Goal: Task Accomplishment & Management: Manage account settings

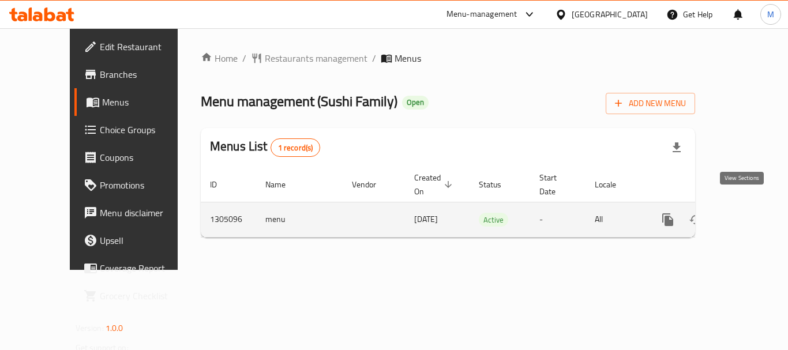
click at [744, 213] on icon "enhanced table" at bounding box center [751, 220] width 14 height 14
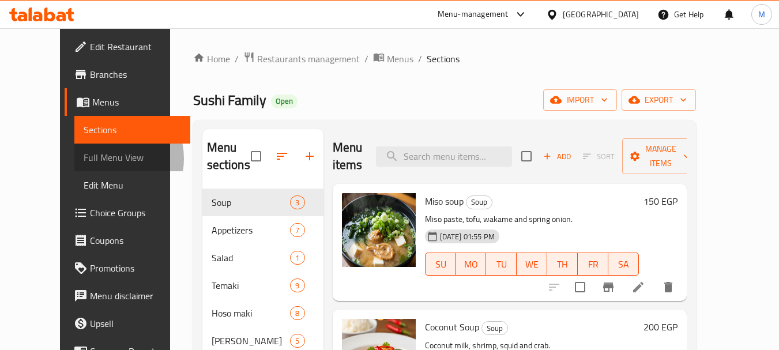
click at [84, 159] on span "Full Menu View" at bounding box center [132, 157] width 97 height 14
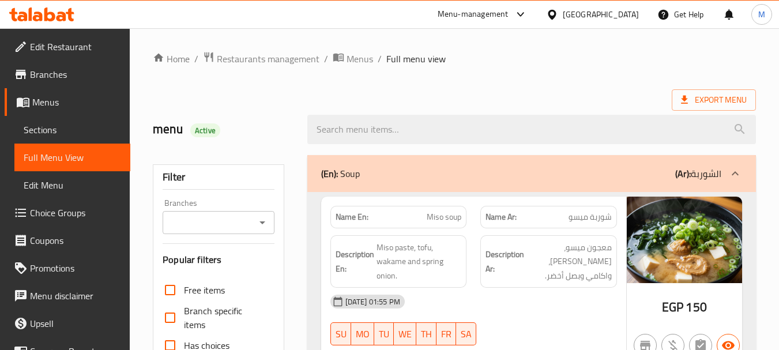
scroll to position [519, 0]
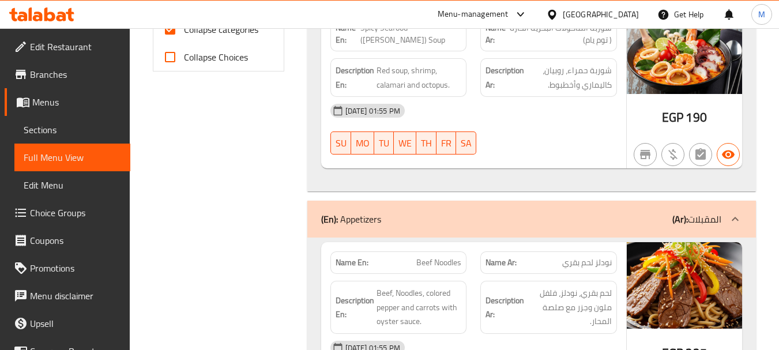
click at [205, 27] on div "Menu-management [GEOGRAPHIC_DATA] Get Help M" at bounding box center [389, 15] width 779 height 28
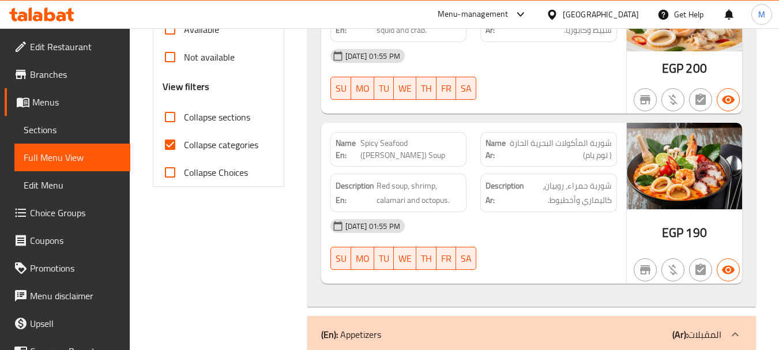
click at [198, 148] on span "Collapse categories" at bounding box center [221, 145] width 74 height 14
click at [184, 148] on input "Collapse categories" at bounding box center [170, 145] width 28 height 28
checkbox input "false"
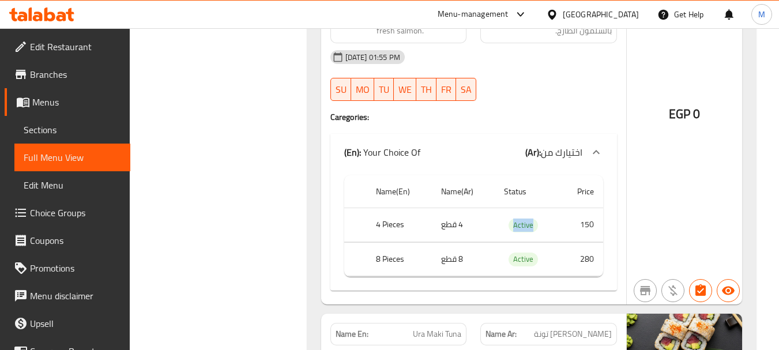
click at [556, 11] on icon at bounding box center [552, 14] width 8 height 10
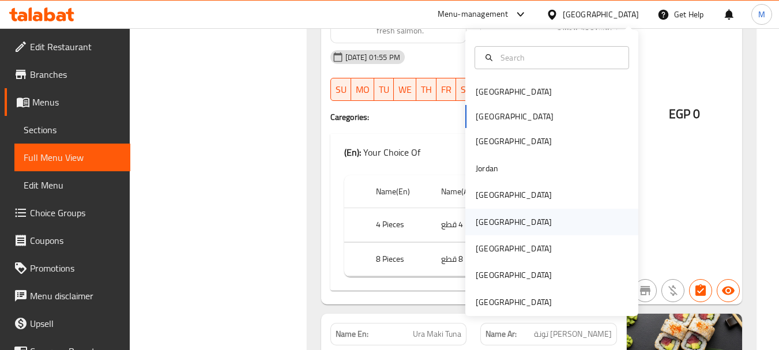
click at [478, 228] on div "[GEOGRAPHIC_DATA]" at bounding box center [514, 222] width 76 height 13
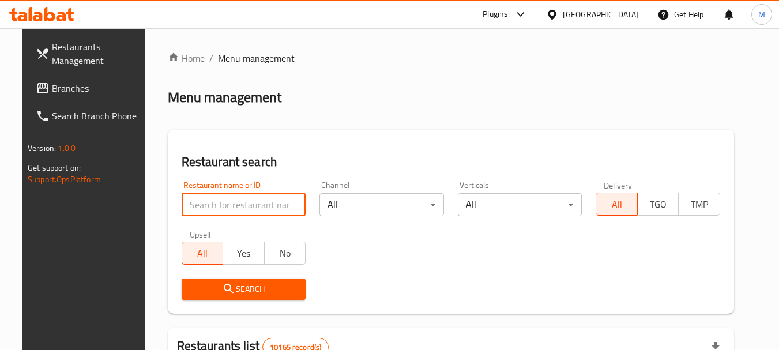
paste input "[DATE]"
type input "[DATE]"
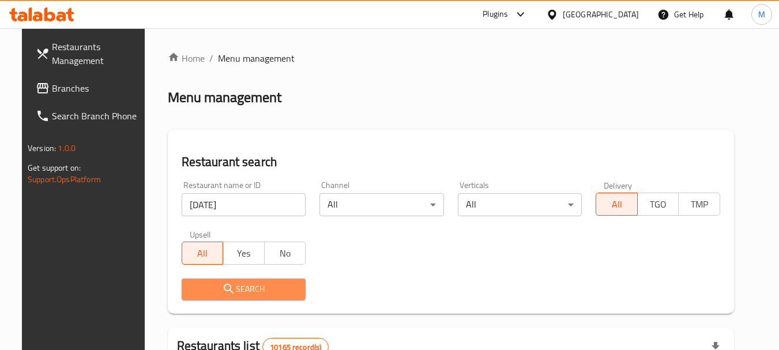
click at [266, 287] on span "Search" at bounding box center [244, 289] width 106 height 14
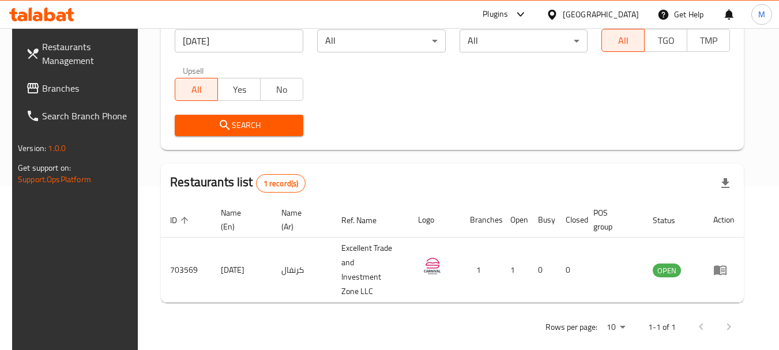
scroll to position [164, 0]
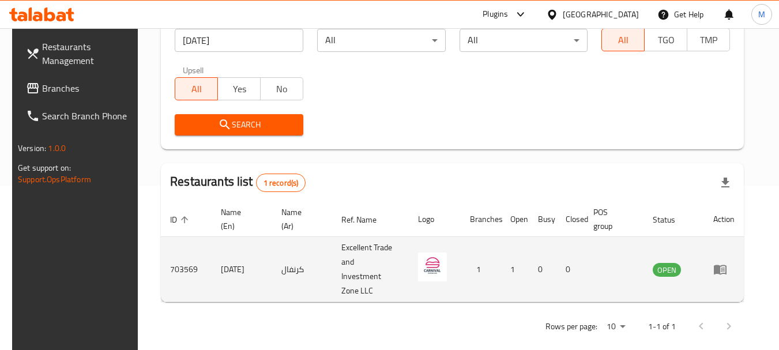
click at [726, 265] on icon "enhanced table" at bounding box center [720, 270] width 13 height 10
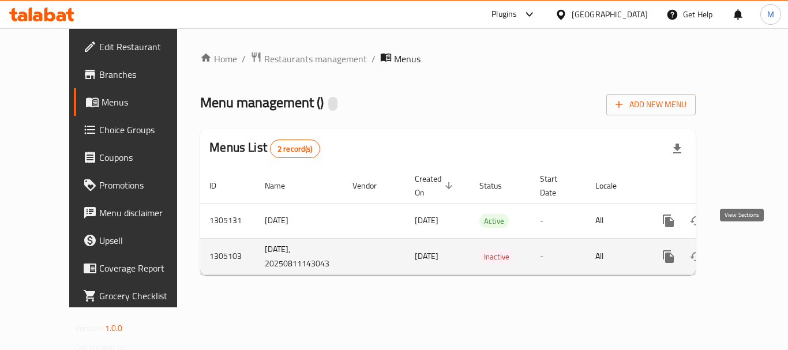
click at [746, 250] on icon "enhanced table" at bounding box center [751, 257] width 14 height 14
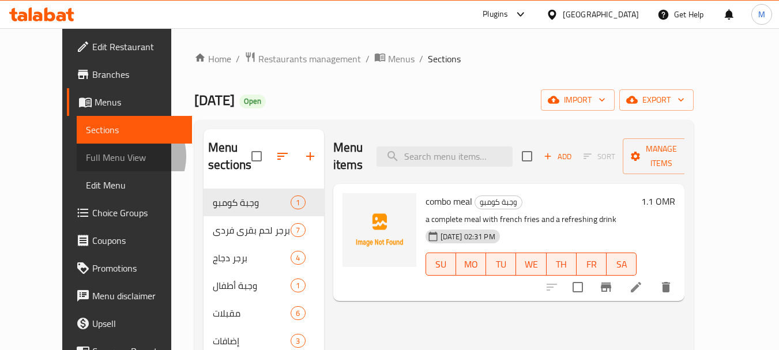
click at [86, 156] on span "Full Menu View" at bounding box center [134, 157] width 97 height 14
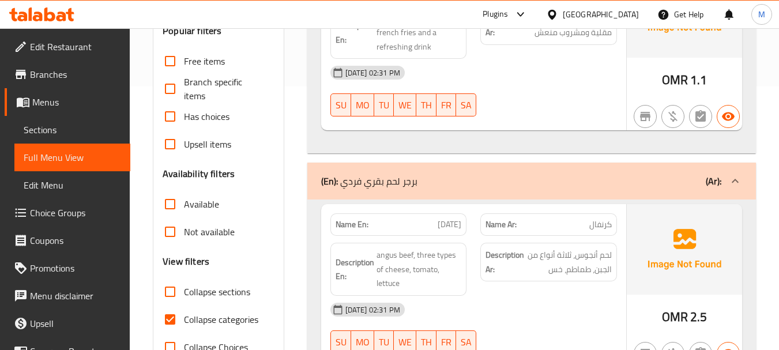
scroll to position [288, 0]
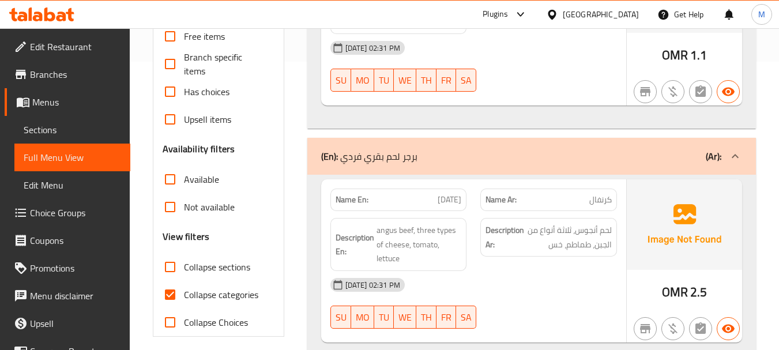
click at [211, 288] on span "Collapse categories" at bounding box center [221, 295] width 74 height 14
click at [184, 281] on input "Collapse categories" at bounding box center [170, 295] width 28 height 28
checkbox input "false"
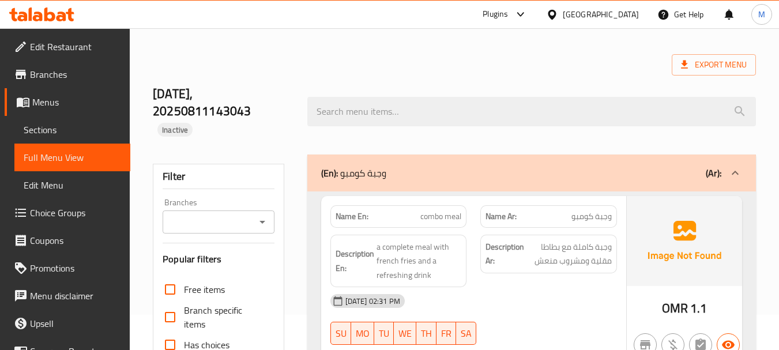
scroll to position [0, 0]
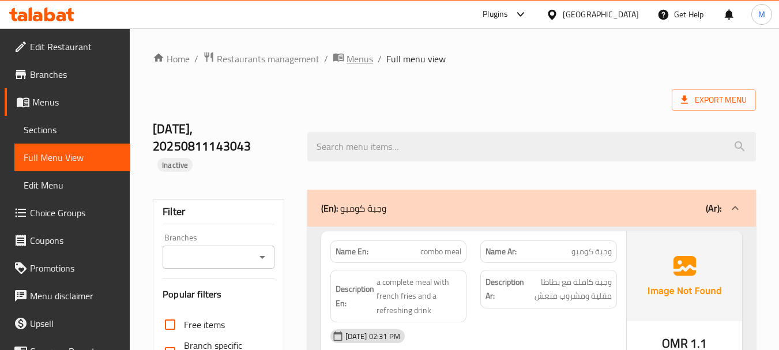
click at [355, 58] on span "Menus" at bounding box center [360, 59] width 27 height 14
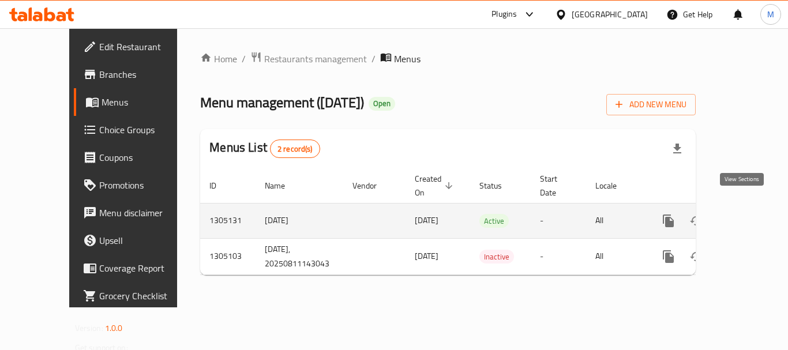
click at [744, 214] on icon "enhanced table" at bounding box center [751, 221] width 14 height 14
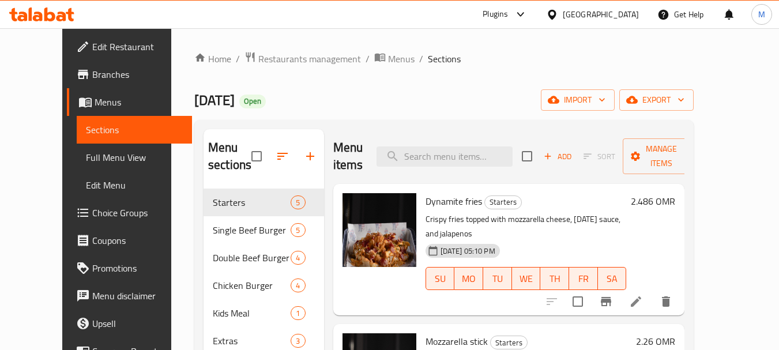
click at [86, 161] on span "Full Menu View" at bounding box center [134, 157] width 97 height 14
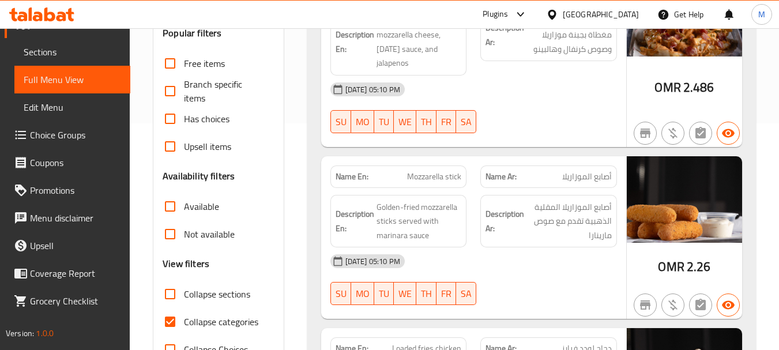
scroll to position [231, 0]
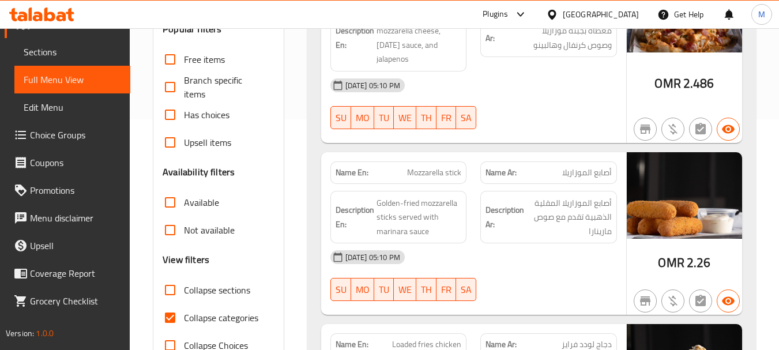
click at [228, 320] on span "Collapse categories" at bounding box center [221, 318] width 74 height 14
click at [184, 320] on input "Collapse categories" at bounding box center [170, 318] width 28 height 28
checkbox input "false"
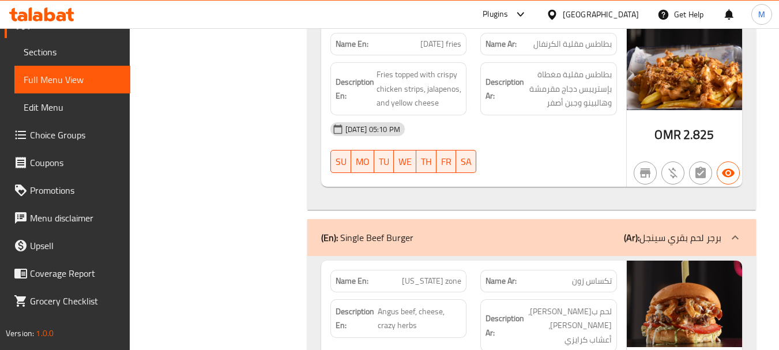
scroll to position [0, 0]
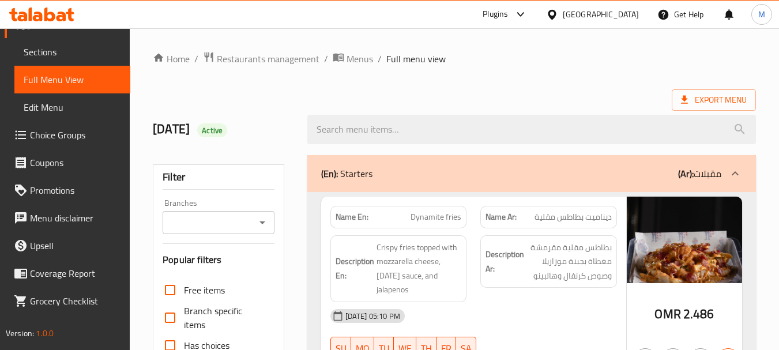
drag, startPoint x: 261, startPoint y: 60, endPoint x: 261, endPoint y: 44, distance: 15.6
click at [261, 59] on span "Restaurants management" at bounding box center [268, 59] width 103 height 14
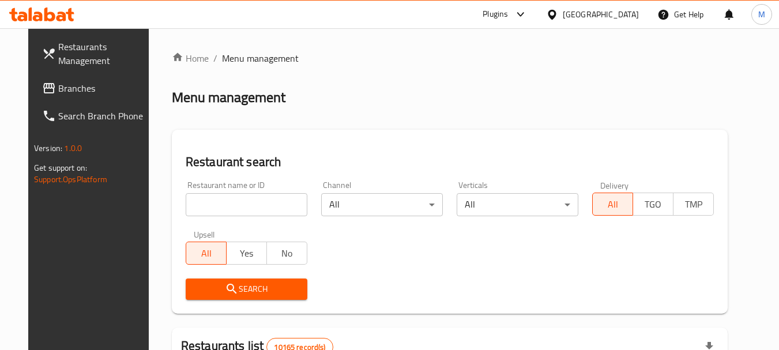
click at [558, 15] on icon at bounding box center [552, 15] width 12 height 12
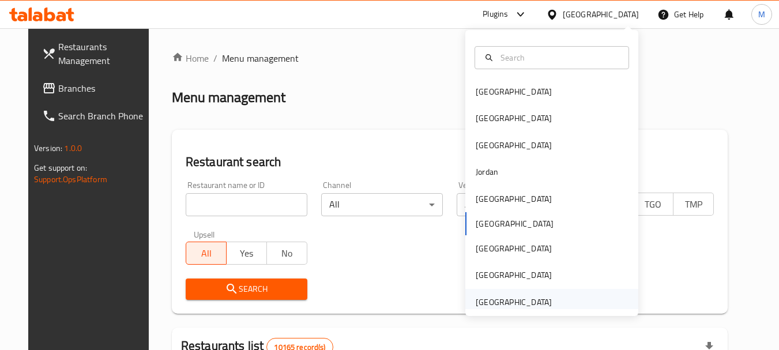
click at [524, 298] on div "[GEOGRAPHIC_DATA]" at bounding box center [514, 302] width 76 height 13
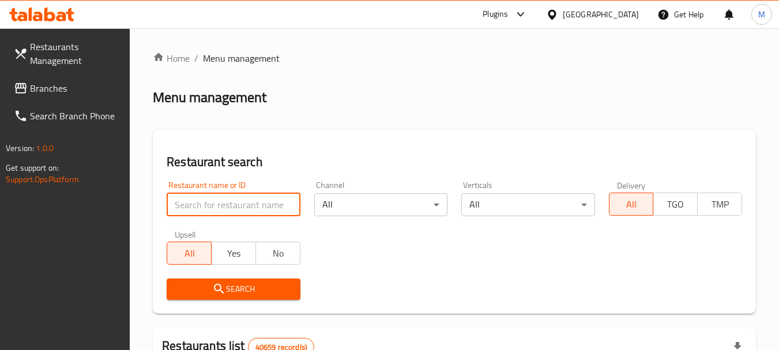
click at [221, 201] on input "search" at bounding box center [233, 204] width 133 height 23
paste input "Little Lamb Mongolian HotP"
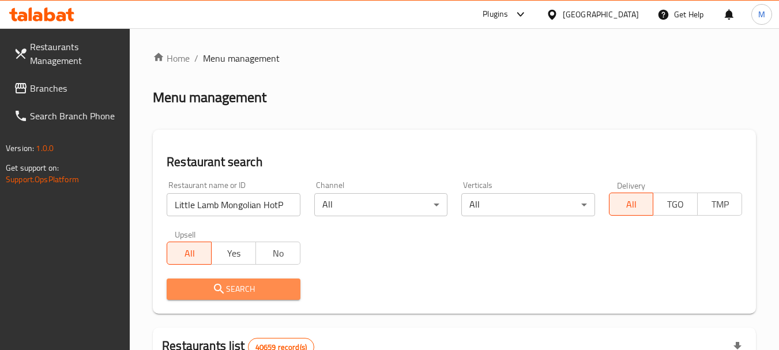
click at [255, 298] on button "Search" at bounding box center [233, 288] width 133 height 21
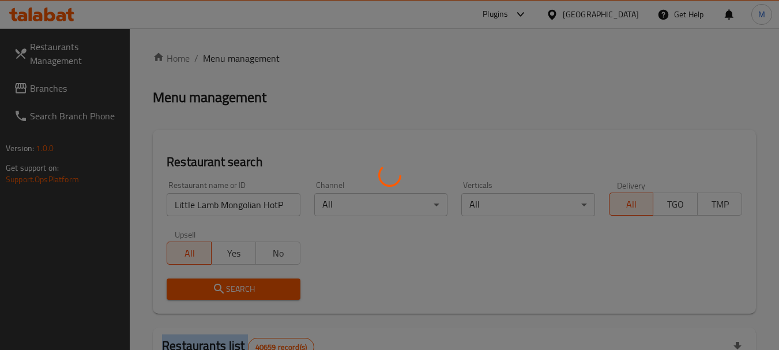
click at [255, 298] on div at bounding box center [389, 175] width 779 height 350
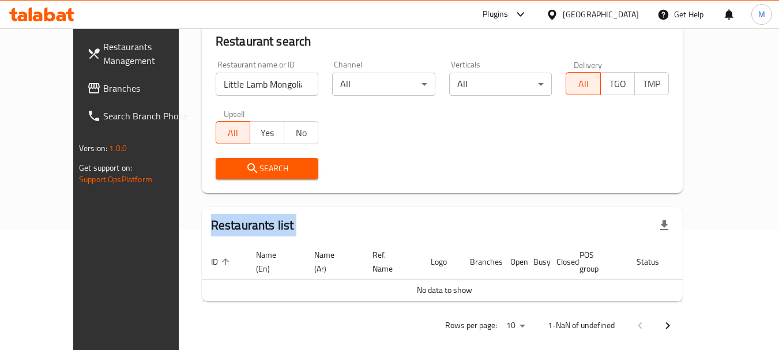
scroll to position [121, 0]
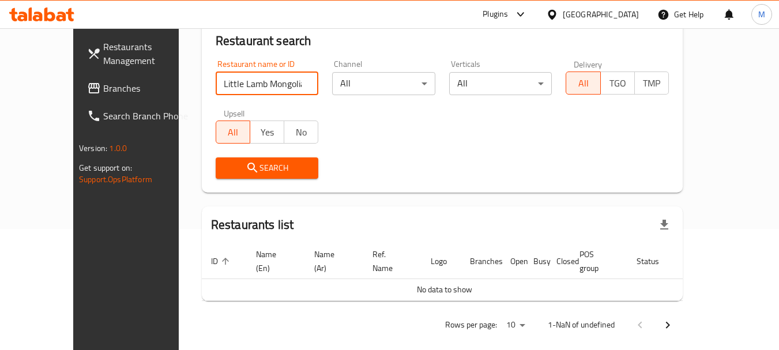
drag, startPoint x: 271, startPoint y: 86, endPoint x: 289, endPoint y: 86, distance: 17.9
click at [288, 86] on input "Little Lamb Mongolian HotP" at bounding box center [267, 83] width 103 height 23
type input "Little Lamb Mongolian H"
click button "Search" at bounding box center [267, 167] width 103 height 21
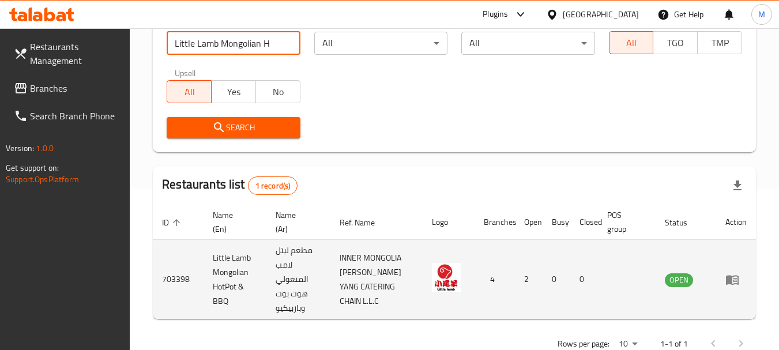
scroll to position [193, 0]
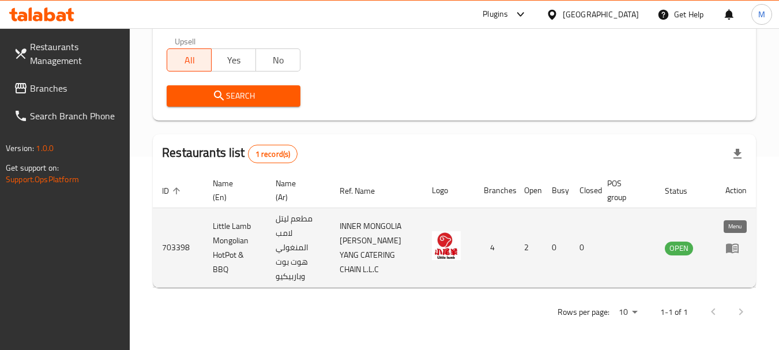
click at [738, 246] on icon "enhanced table" at bounding box center [732, 248] width 13 height 10
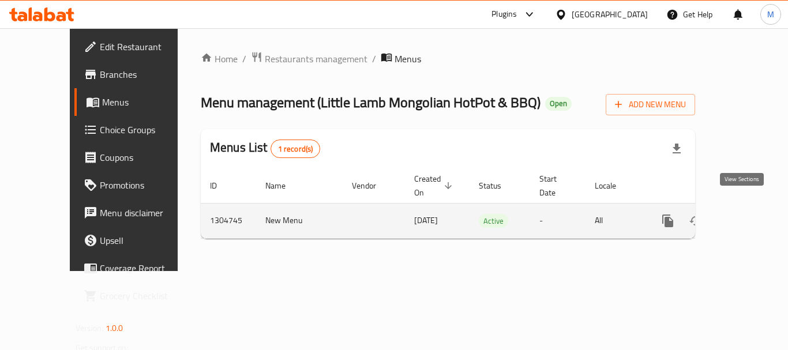
click at [744, 214] on icon "enhanced table" at bounding box center [751, 221] width 14 height 14
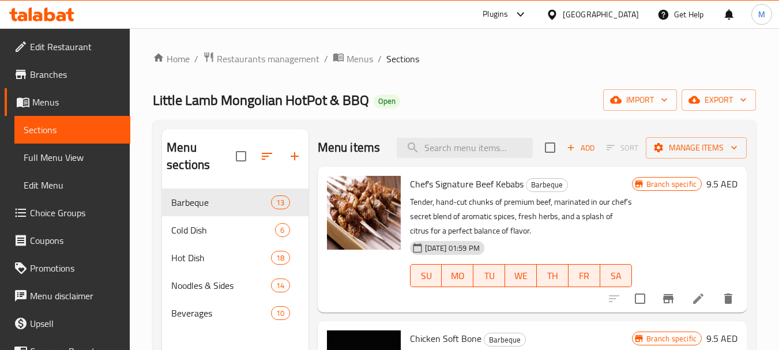
click at [721, 88] on div "Home / Restaurants management / Menus / Sections Little Lamb Mongolian HotPot &…" at bounding box center [454, 269] width 603 height 437
click at [725, 95] on span "export" at bounding box center [719, 100] width 56 height 14
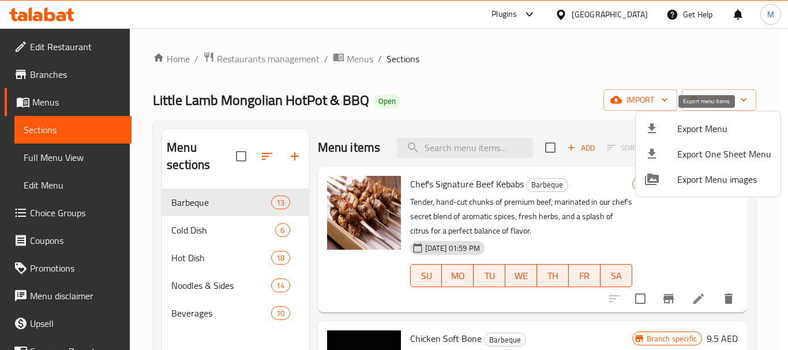
click at [706, 127] on span "Export Menu" at bounding box center [724, 129] width 94 height 14
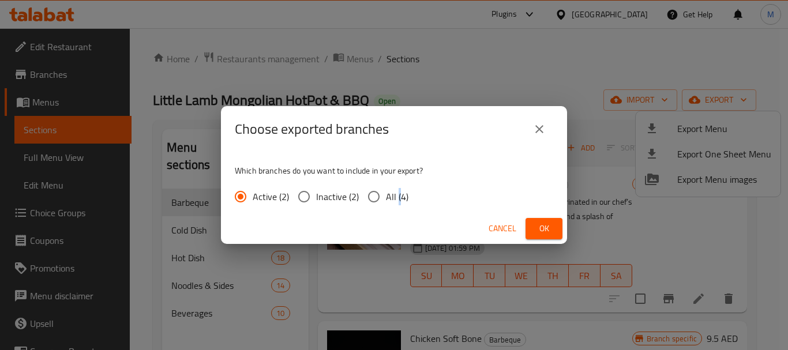
click at [396, 202] on span "All (4)" at bounding box center [397, 197] width 22 height 14
click at [375, 201] on input "All (4)" at bounding box center [374, 197] width 24 height 24
radio input "true"
drag, startPoint x: 551, startPoint y: 231, endPoint x: 338, endPoint y: 14, distance: 304.2
click at [551, 230] on span "Ok" at bounding box center [543, 228] width 18 height 14
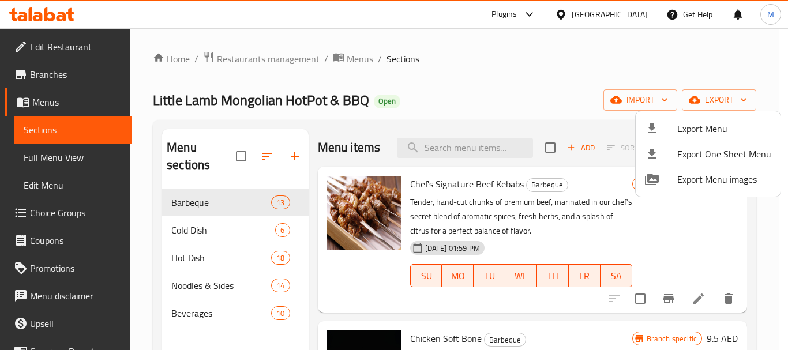
click at [250, 64] on div at bounding box center [394, 175] width 788 height 350
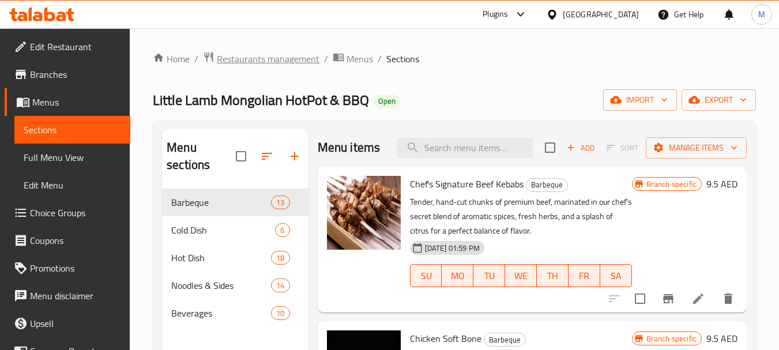
click at [252, 62] on span "Restaurants management" at bounding box center [268, 59] width 103 height 14
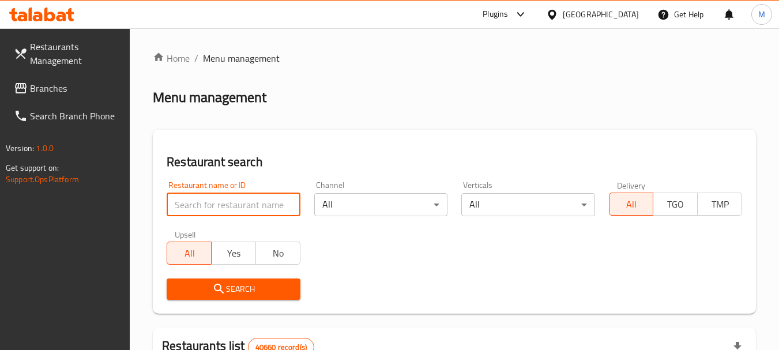
click at [240, 204] on input "search" at bounding box center [233, 204] width 133 height 23
paste input "2 Group Cafe"
type input "2 Group Cafe"
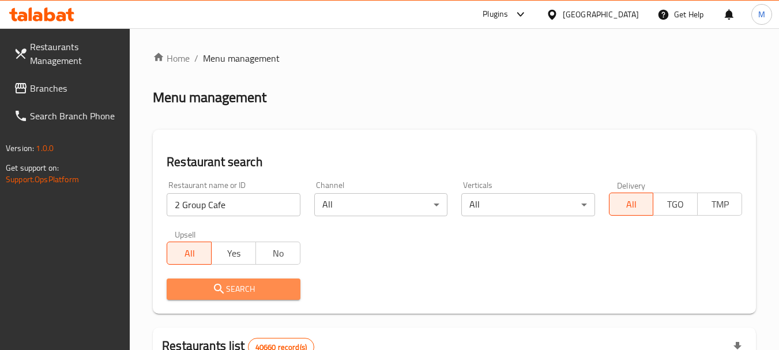
click at [277, 290] on span "Search" at bounding box center [233, 289] width 115 height 14
click at [277, 290] on div at bounding box center [389, 175] width 779 height 350
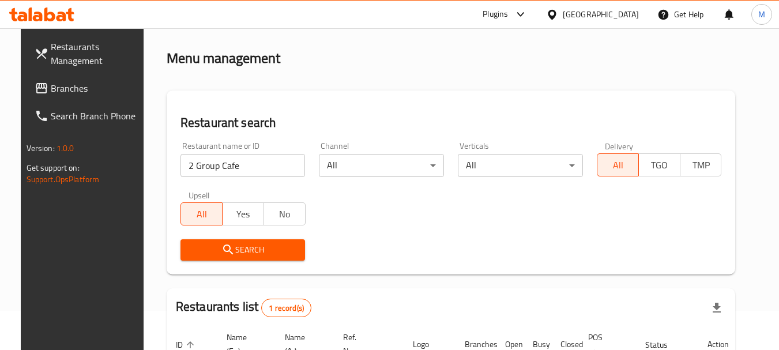
scroll to position [155, 0]
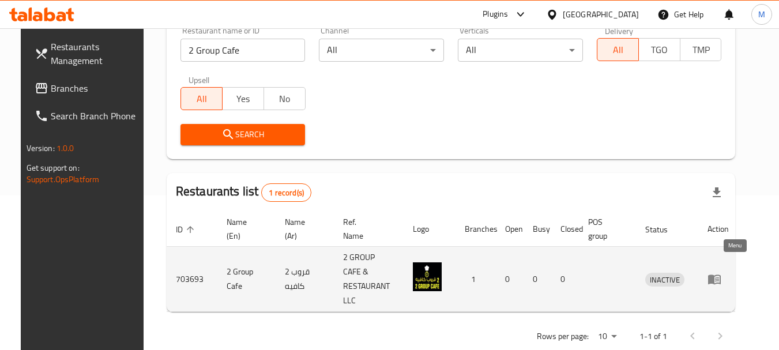
click at [721, 272] on icon "enhanced table" at bounding box center [714, 279] width 14 height 14
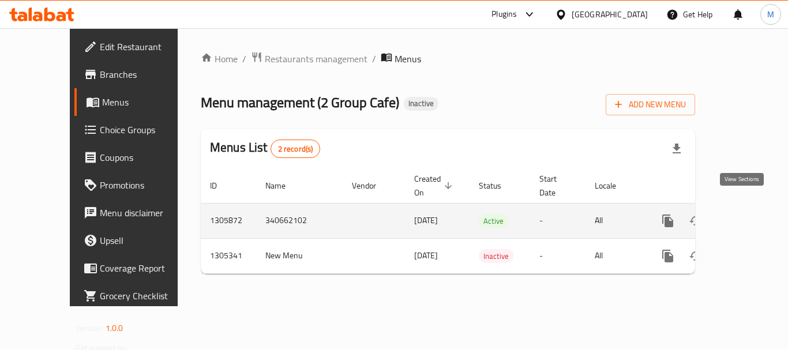
click at [741, 207] on link "enhanced table" at bounding box center [751, 221] width 28 height 28
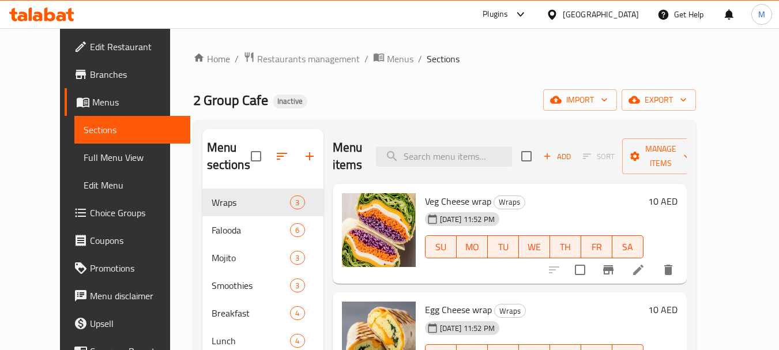
click at [84, 155] on span "Full Menu View" at bounding box center [132, 157] width 97 height 14
click at [84, 157] on span "Full Menu View" at bounding box center [132, 157] width 97 height 14
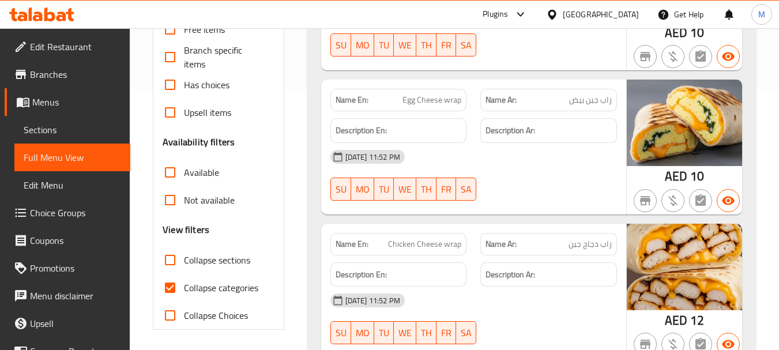
scroll to position [288, 0]
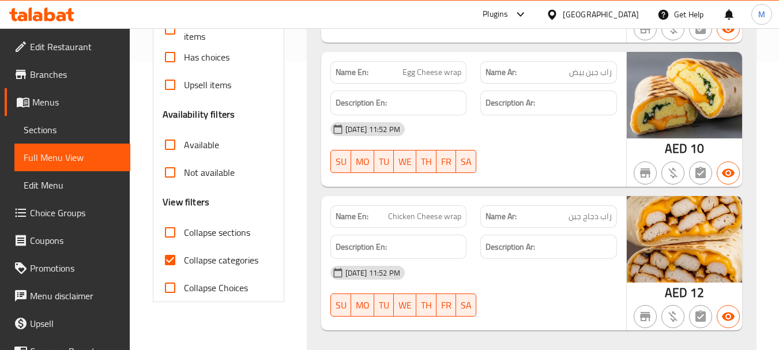
click at [204, 256] on span "Collapse categories" at bounding box center [221, 260] width 74 height 14
click at [184, 256] on input "Collapse categories" at bounding box center [170, 260] width 28 height 28
checkbox input "false"
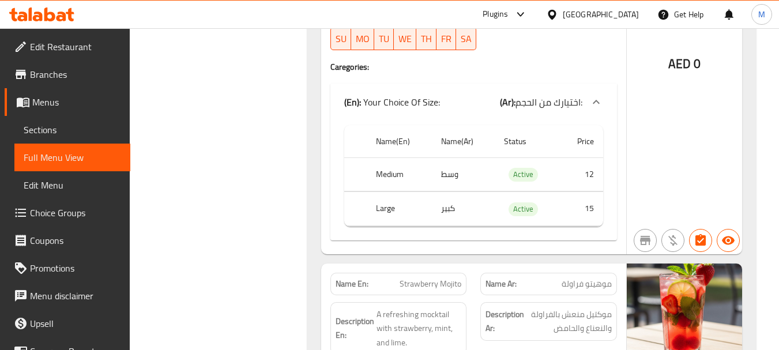
click at [596, 10] on div "[GEOGRAPHIC_DATA]" at bounding box center [601, 14] width 76 height 13
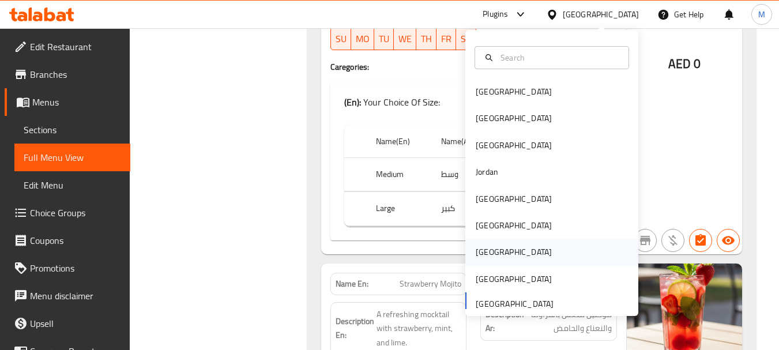
click at [480, 253] on div "[GEOGRAPHIC_DATA]" at bounding box center [514, 252] width 76 height 13
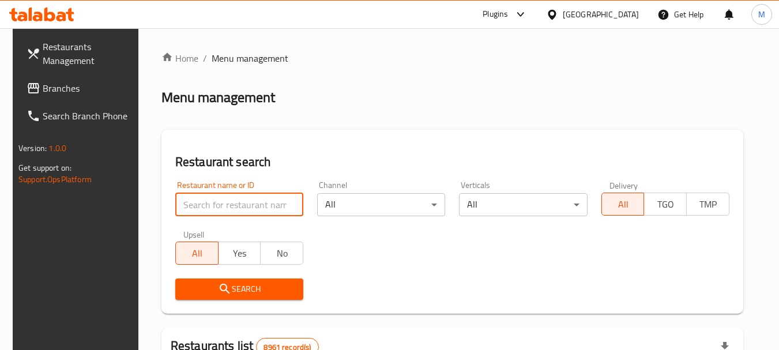
paste input "Vega Star"
type input "Vega Star"
click at [274, 295] on span "Search" at bounding box center [240, 289] width 110 height 14
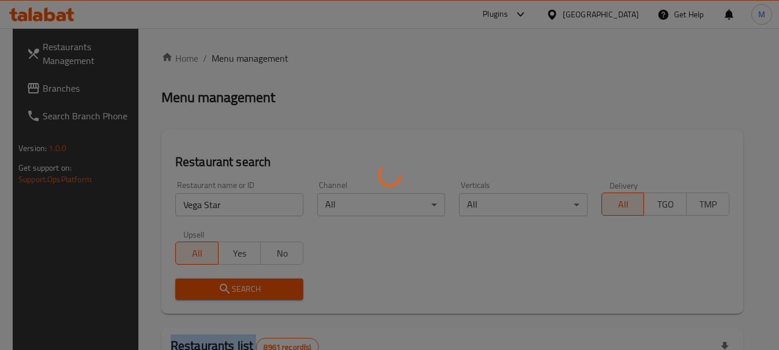
click at [274, 295] on div at bounding box center [389, 175] width 779 height 350
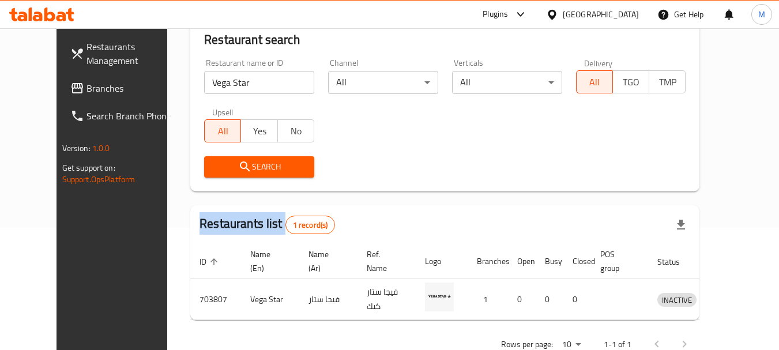
scroll to position [155, 0]
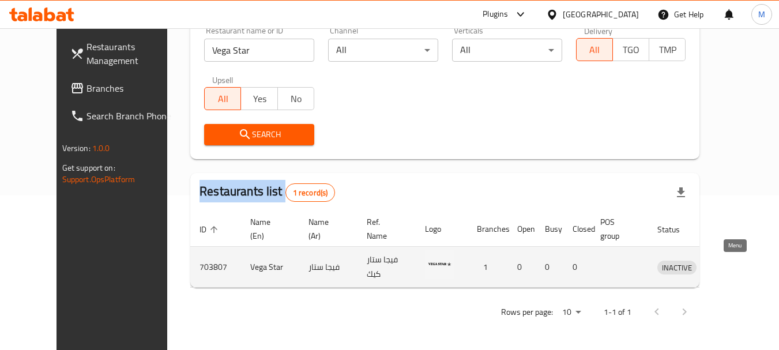
click at [733, 268] on icon "enhanced table" at bounding box center [727, 267] width 14 height 14
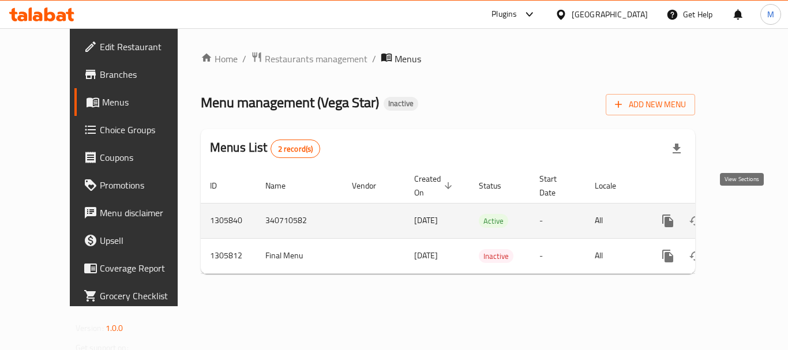
click at [746, 214] on icon "enhanced table" at bounding box center [751, 221] width 14 height 14
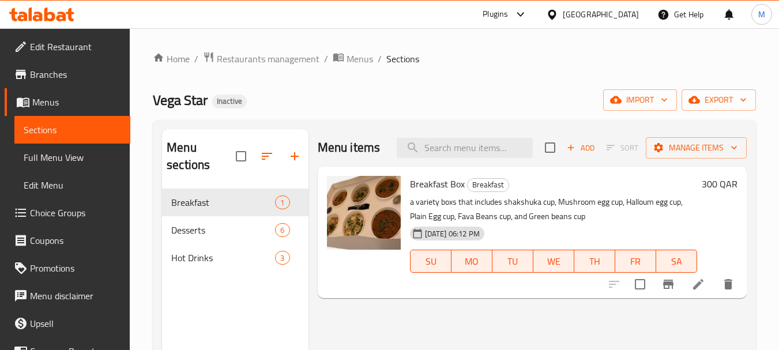
click at [51, 159] on span "Full Menu View" at bounding box center [72, 157] width 97 height 14
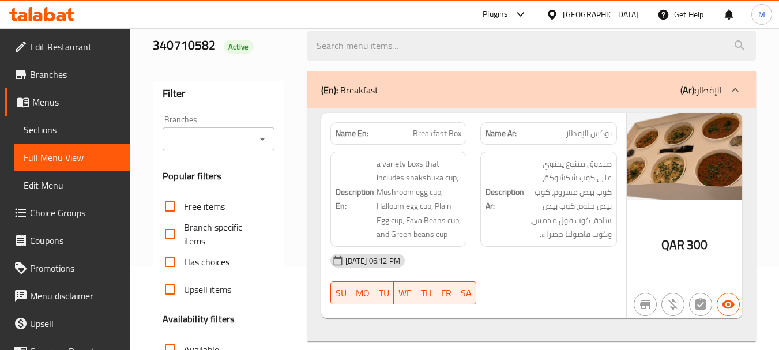
scroll to position [231, 0]
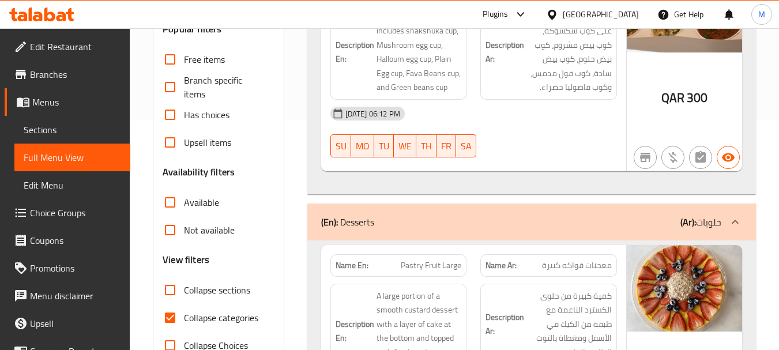
click at [217, 324] on span "Collapse categories" at bounding box center [221, 318] width 74 height 14
click at [184, 324] on input "Collapse categories" at bounding box center [170, 318] width 28 height 28
checkbox input "false"
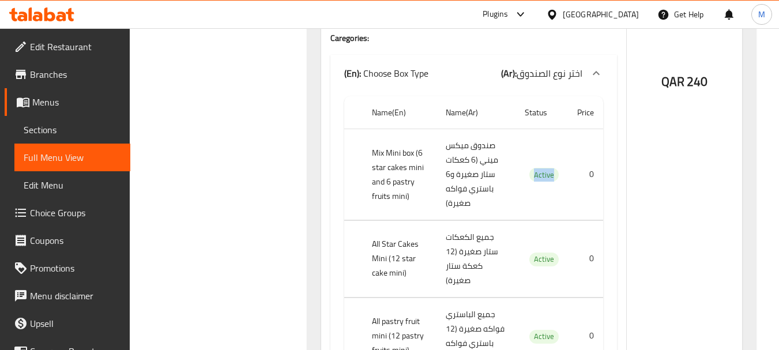
click at [556, 16] on icon at bounding box center [552, 14] width 8 height 10
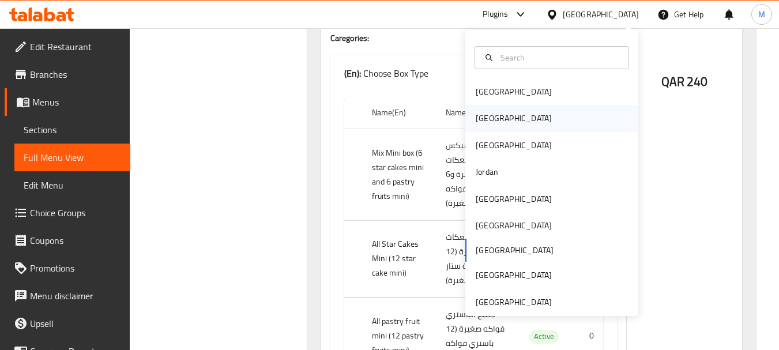
click at [495, 128] on div "[GEOGRAPHIC_DATA]" at bounding box center [513, 118] width 95 height 27
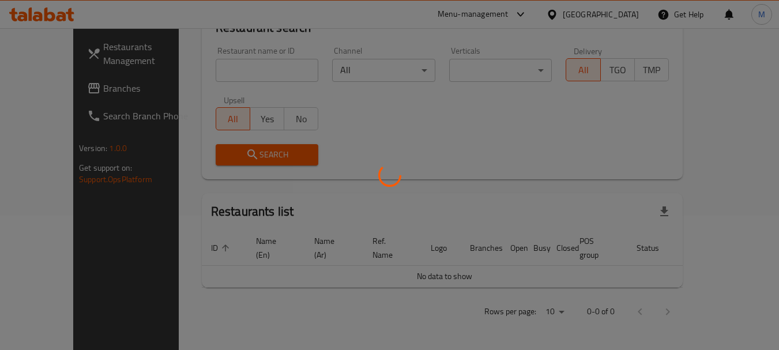
scroll to position [121, 0]
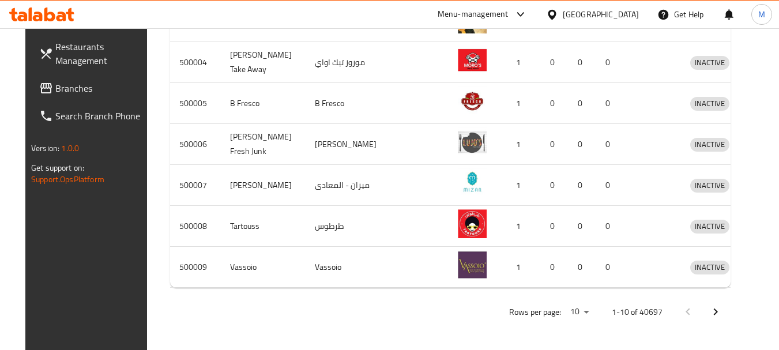
click at [221, 89] on td "B Fresco" at bounding box center [263, 103] width 85 height 41
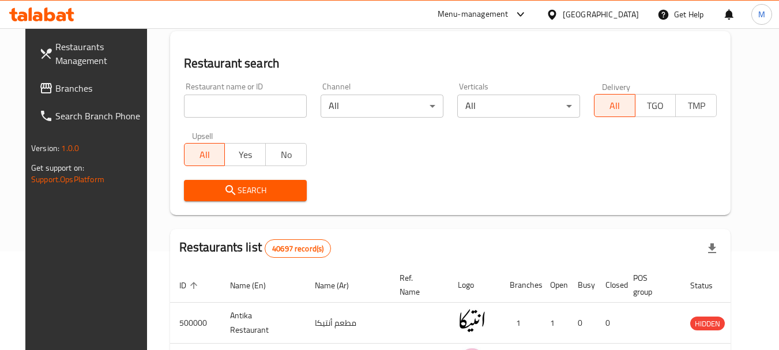
scroll to position [0, 0]
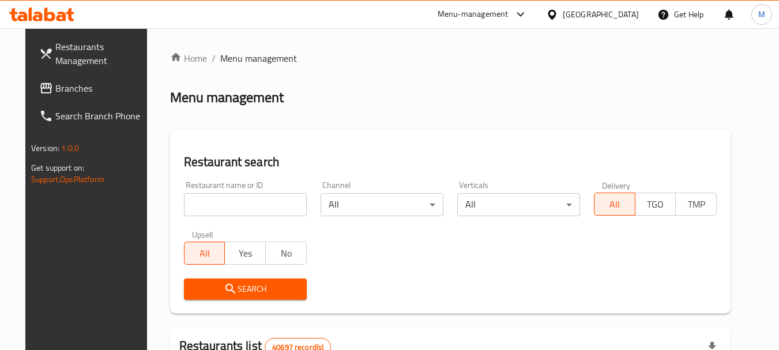
click at [225, 209] on input "search" at bounding box center [245, 204] width 123 height 23
paste input "Jera cafe"
type input "Jera cafe"
click at [250, 288] on span "Search" at bounding box center [245, 289] width 104 height 14
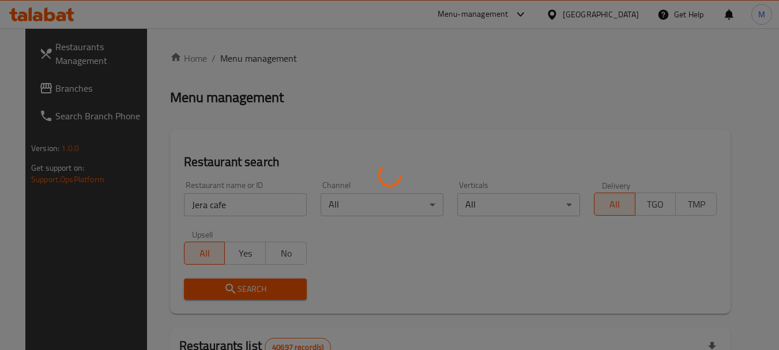
click at [250, 288] on div at bounding box center [389, 175] width 779 height 350
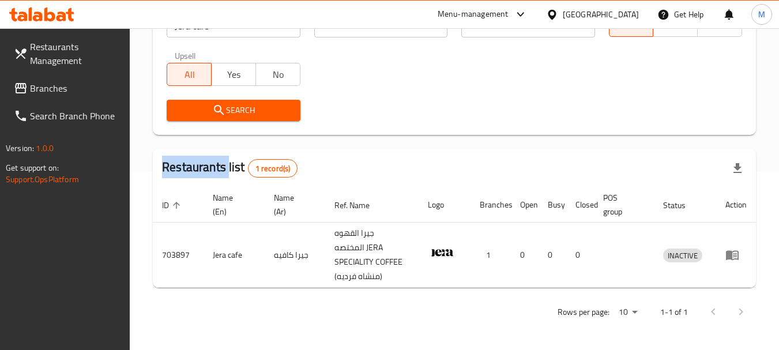
scroll to position [179, 0]
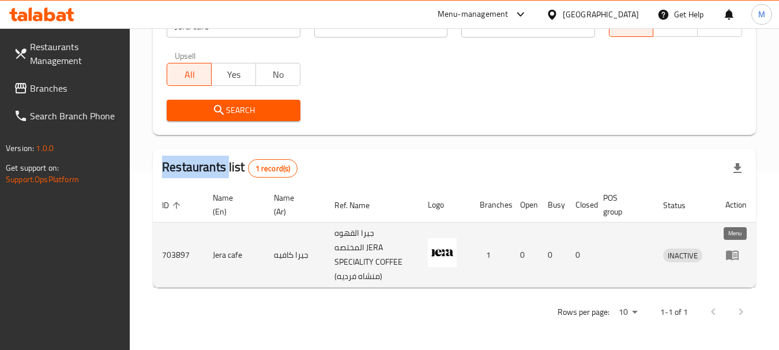
click at [739, 257] on link "enhanced table" at bounding box center [735, 255] width 21 height 14
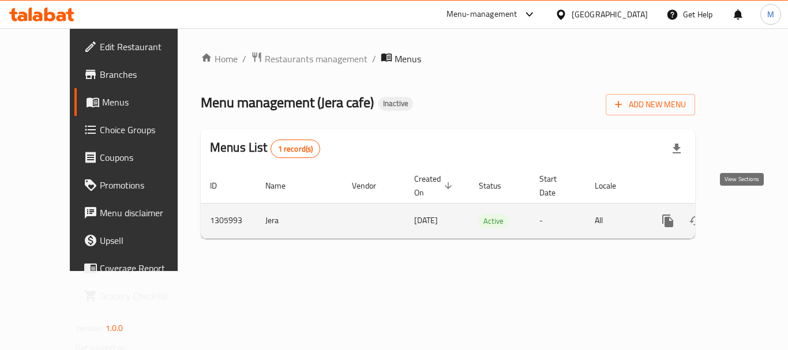
click at [744, 214] on icon "enhanced table" at bounding box center [751, 221] width 14 height 14
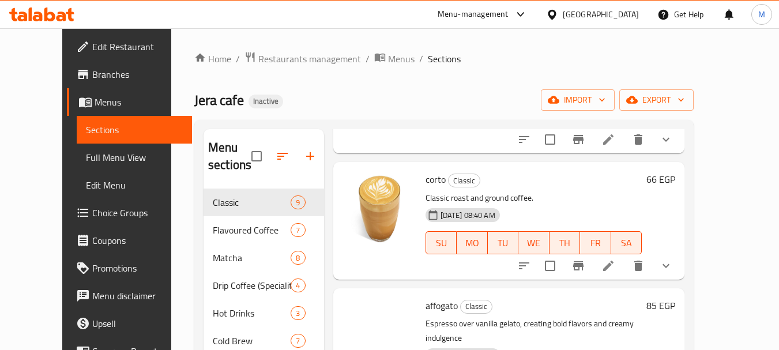
scroll to position [288, 0]
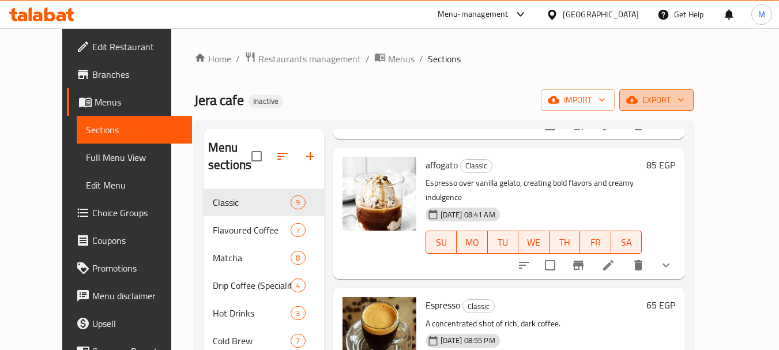
click at [694, 95] on button "export" at bounding box center [656, 99] width 74 height 21
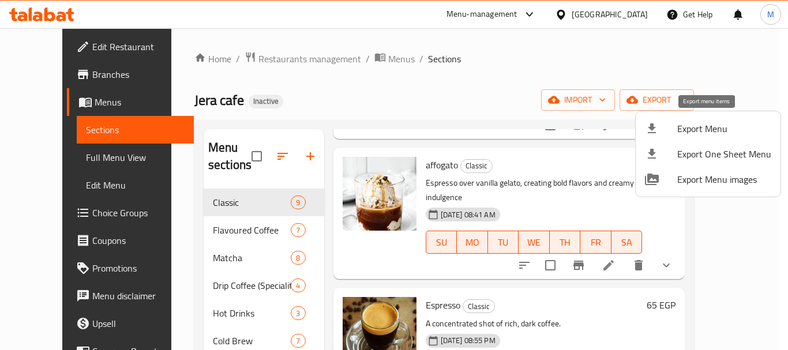
click at [707, 126] on span "Export Menu" at bounding box center [724, 129] width 94 height 14
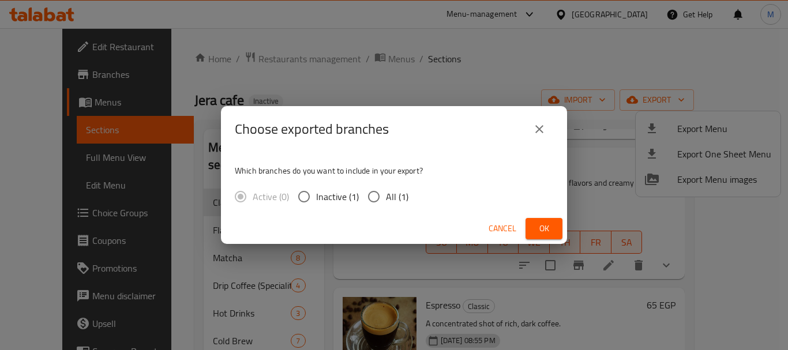
click at [397, 200] on span "All (1)" at bounding box center [397, 197] width 22 height 14
click at [386, 200] on input "All (1)" at bounding box center [374, 197] width 24 height 24
radio input "true"
click at [544, 234] on span "Ok" at bounding box center [543, 228] width 18 height 14
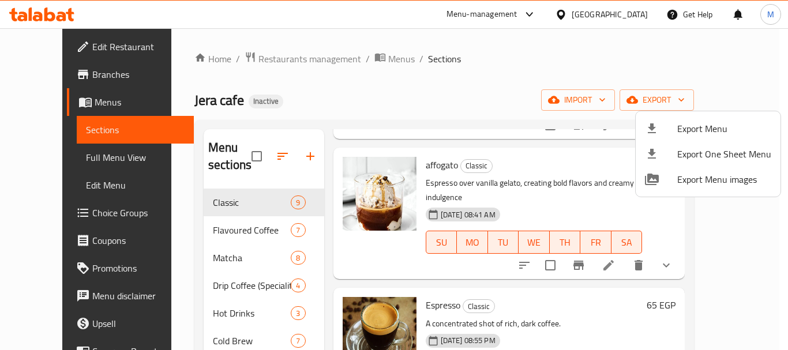
click at [52, 159] on div at bounding box center [394, 175] width 788 height 350
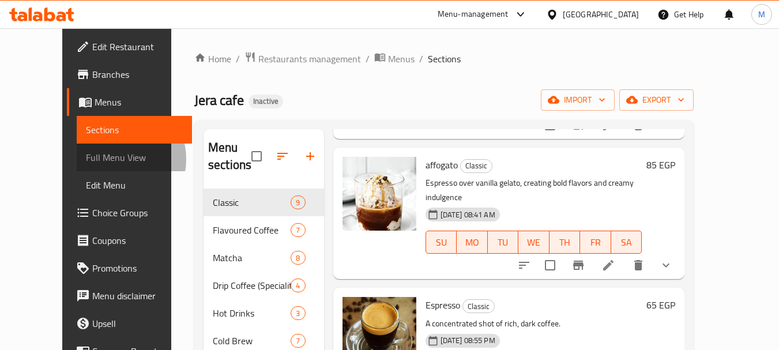
click at [86, 159] on span "Full Menu View" at bounding box center [134, 157] width 97 height 14
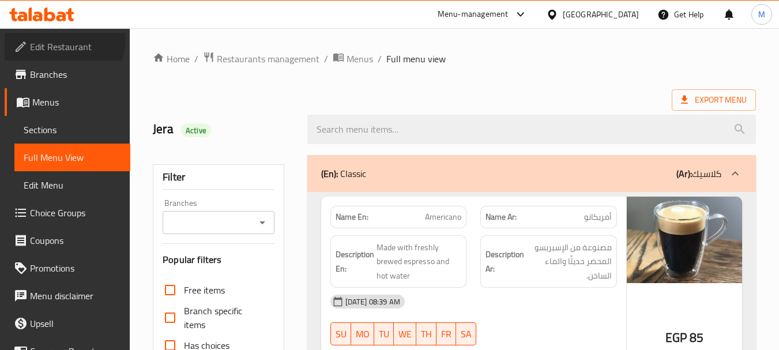
click at [55, 40] on span "Edit Restaurant" at bounding box center [75, 47] width 91 height 14
